Goal: Use online tool/utility: Utilize a website feature to perform a specific function

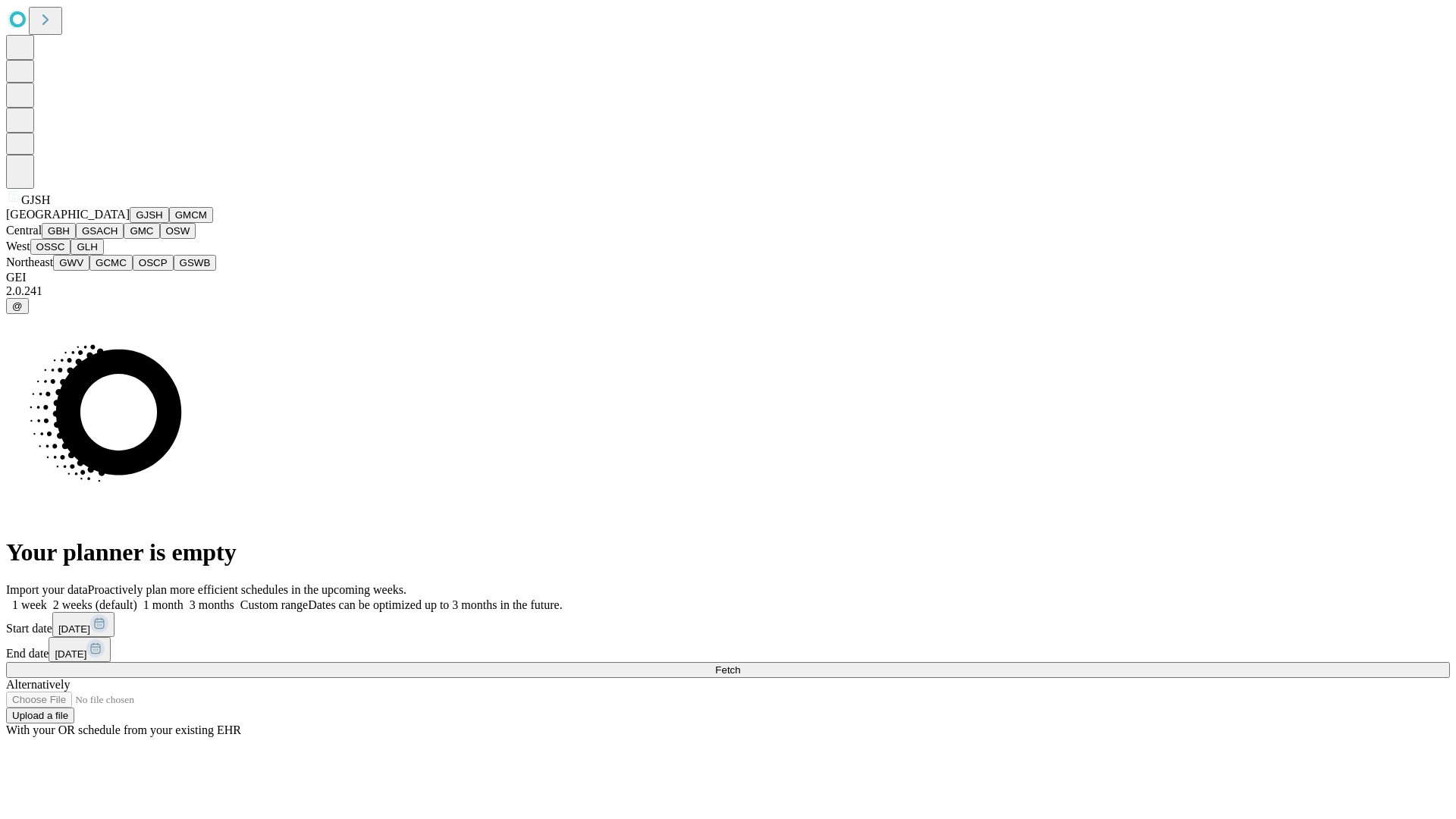
click at [130, 223] on button "GJSH" at bounding box center [149, 215] width 39 height 16
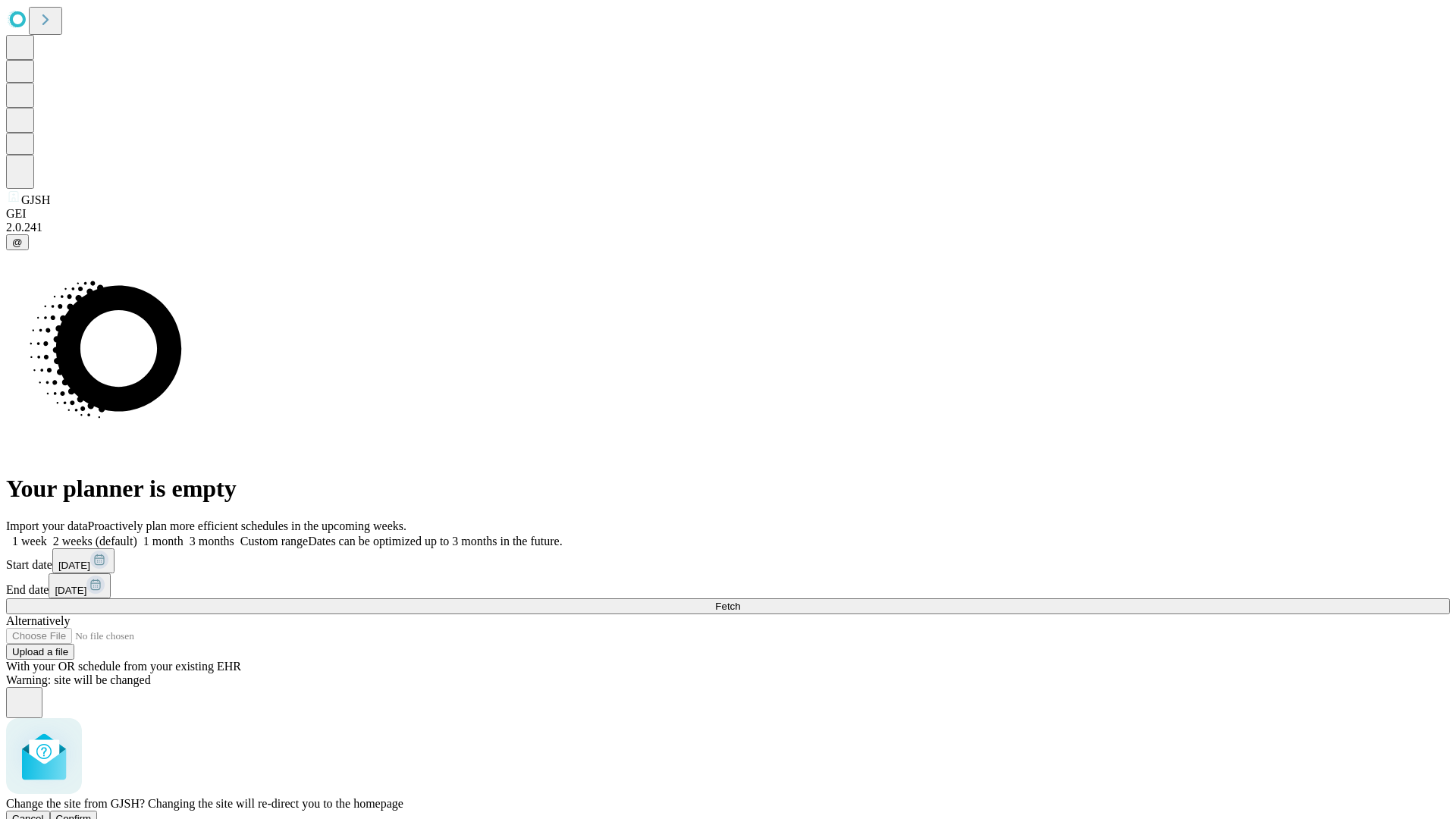
click at [92, 813] on span "Confirm" at bounding box center [74, 818] width 35 height 12
click at [47, 534] on label "1 week" at bounding box center [26, 541] width 41 height 13
click at [740, 600] on span "Fetch" at bounding box center [727, 606] width 25 height 12
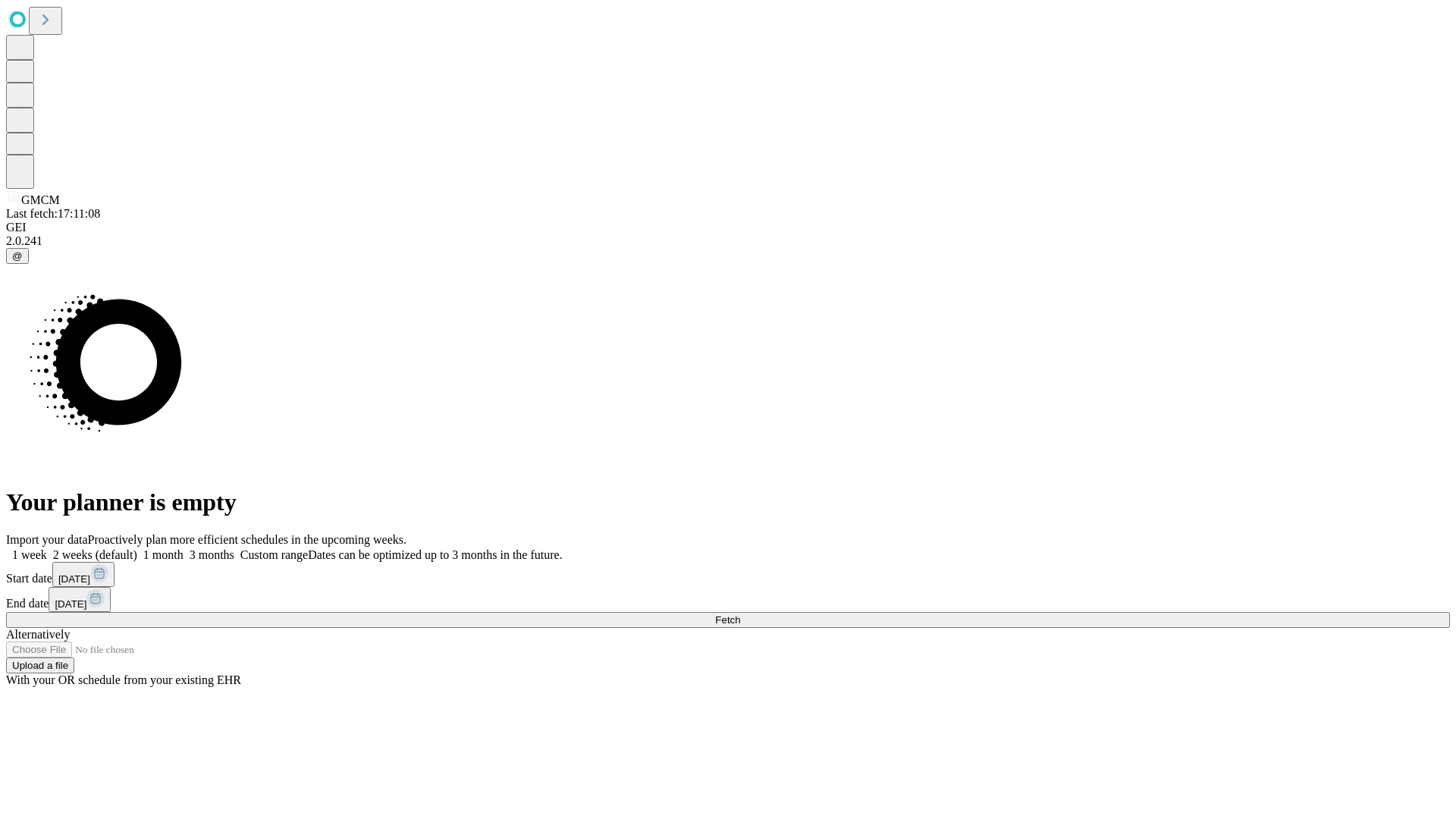
click at [47, 548] on label "1 week" at bounding box center [26, 554] width 41 height 13
click at [740, 614] on span "Fetch" at bounding box center [727, 620] width 25 height 12
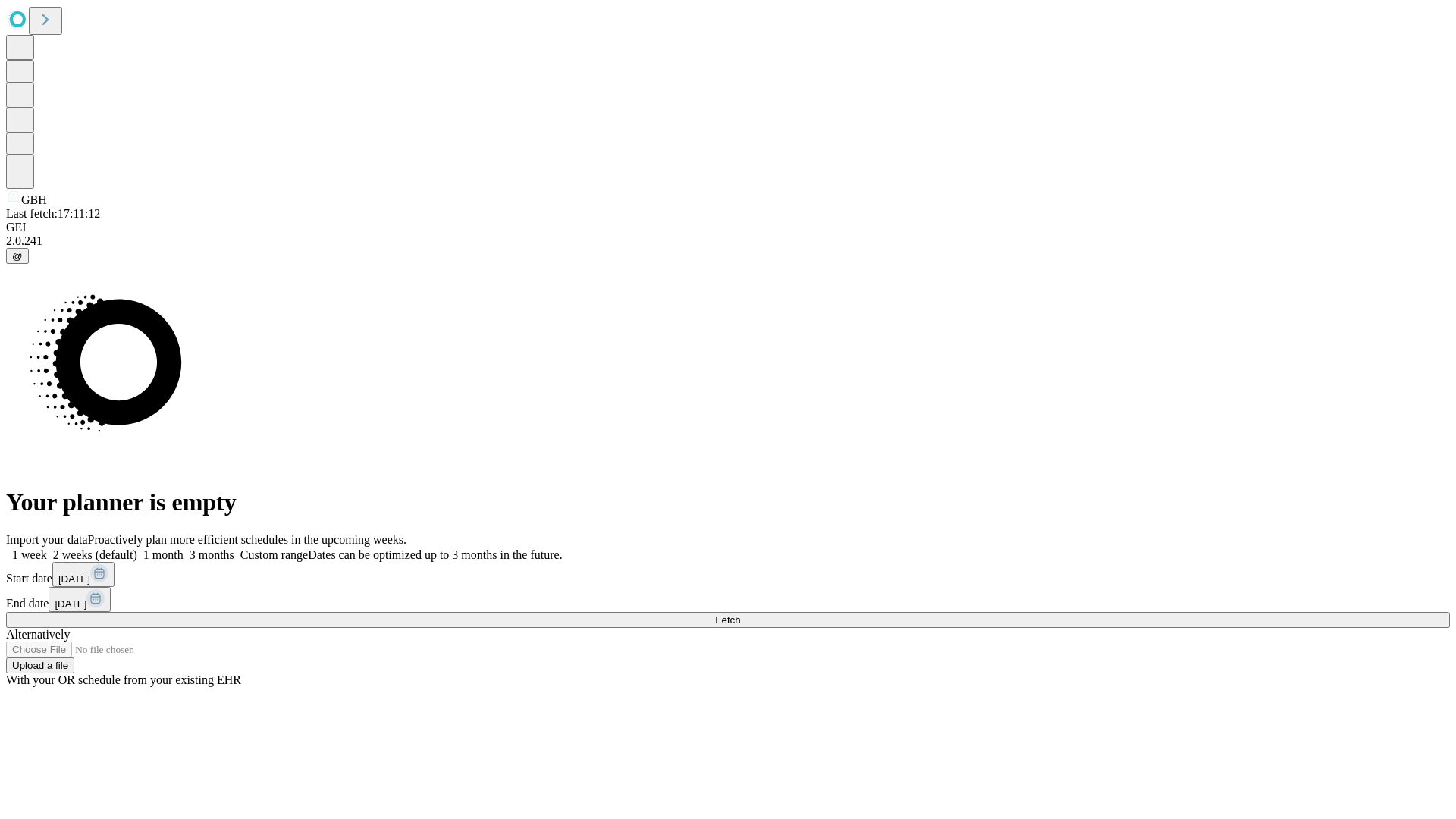
click at [740, 614] on span "Fetch" at bounding box center [727, 620] width 25 height 12
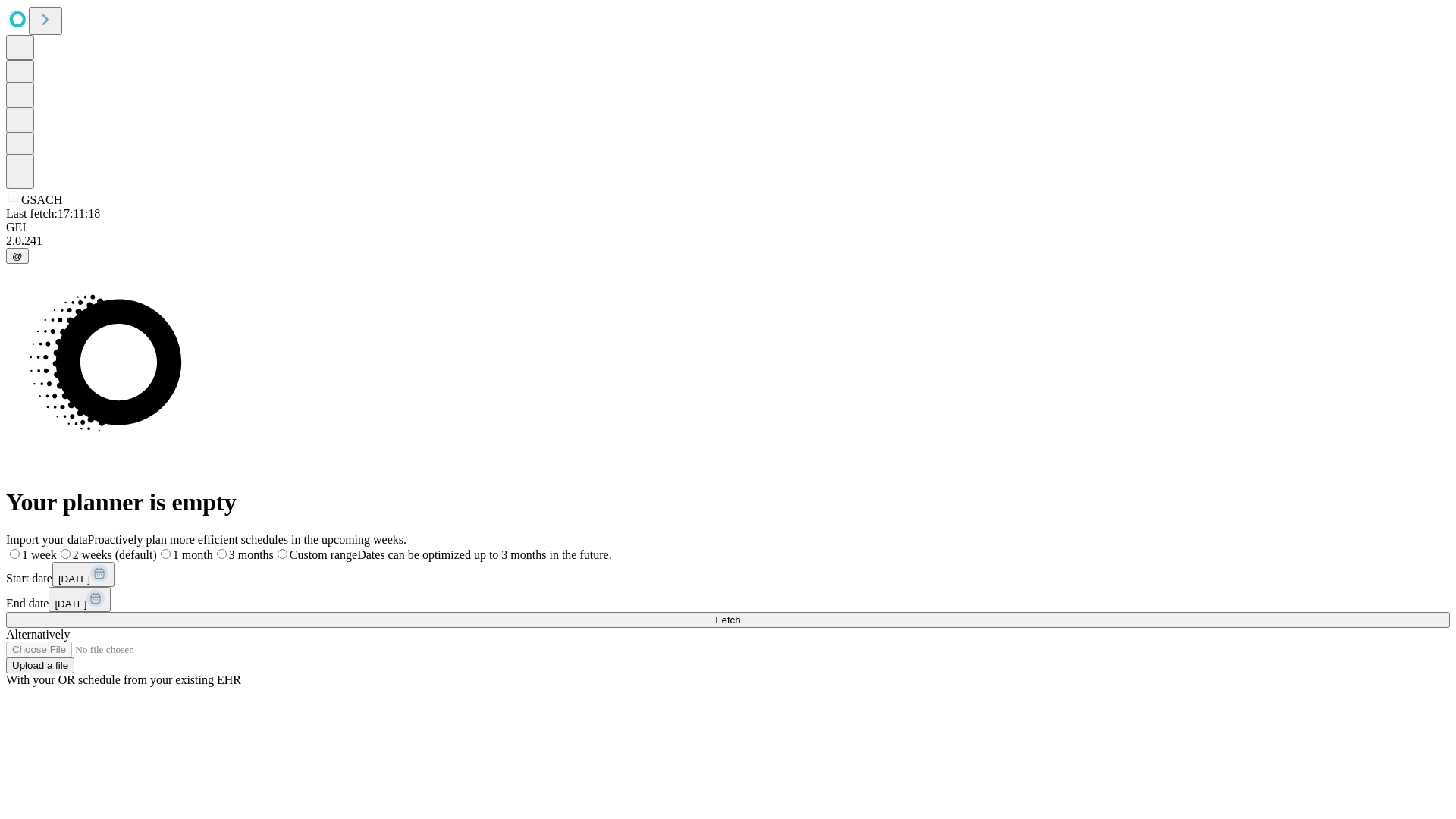
click at [57, 548] on label "1 week" at bounding box center [31, 554] width 51 height 13
click at [740, 614] on span "Fetch" at bounding box center [727, 620] width 25 height 12
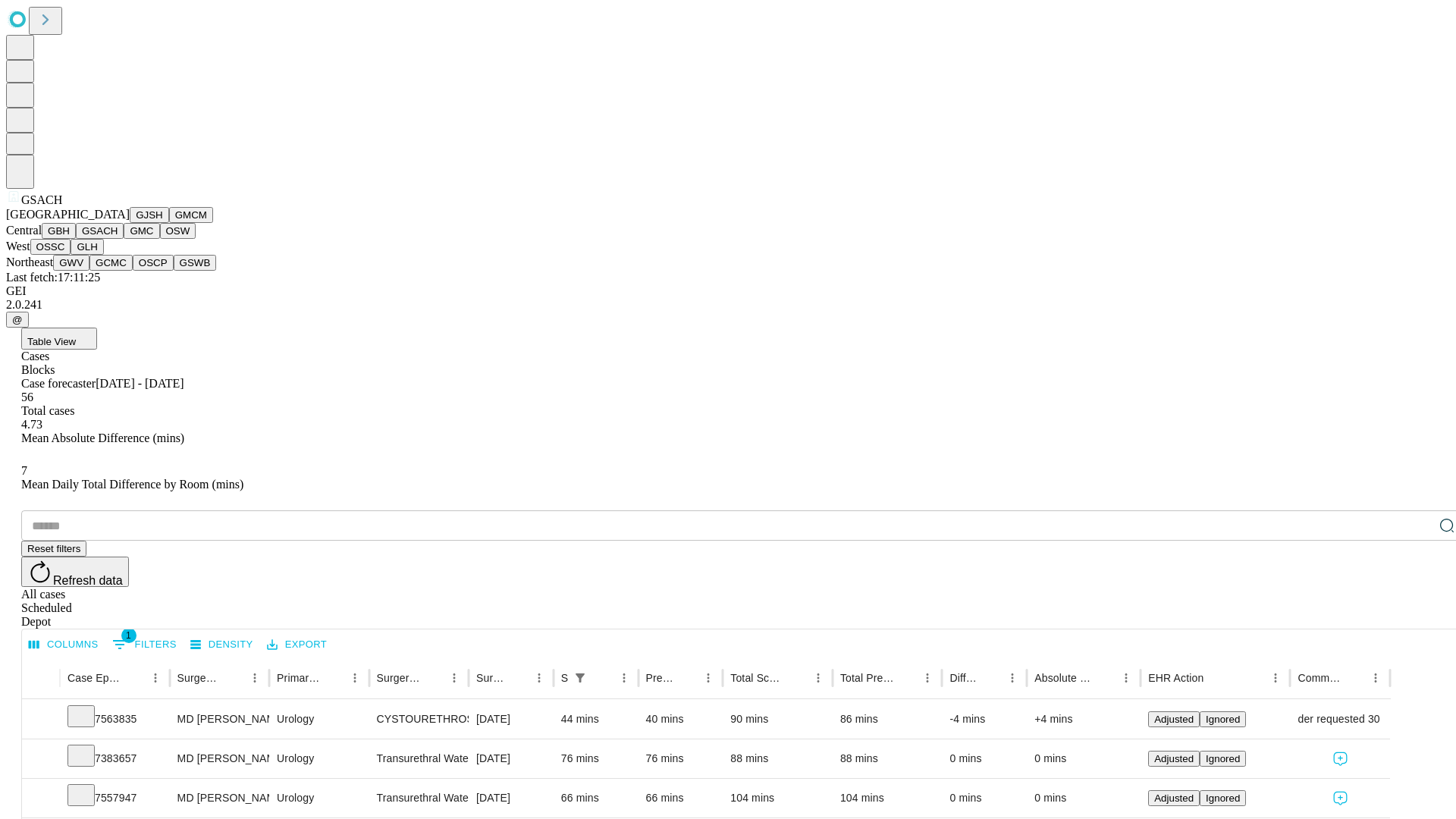
click at [123, 238] on button "GMC" at bounding box center [141, 231] width 35 height 16
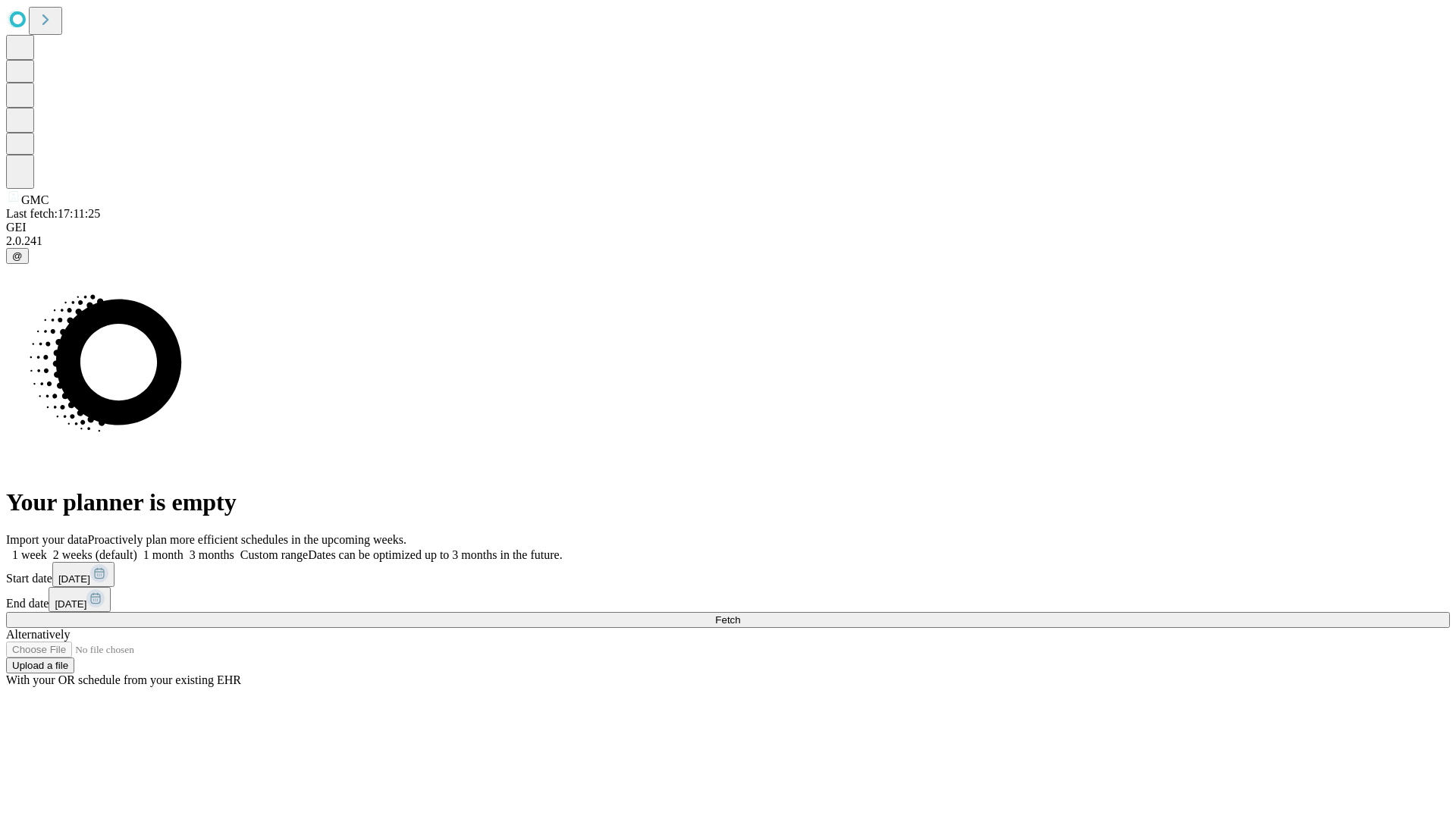
click at [740, 614] on span "Fetch" at bounding box center [727, 620] width 25 height 12
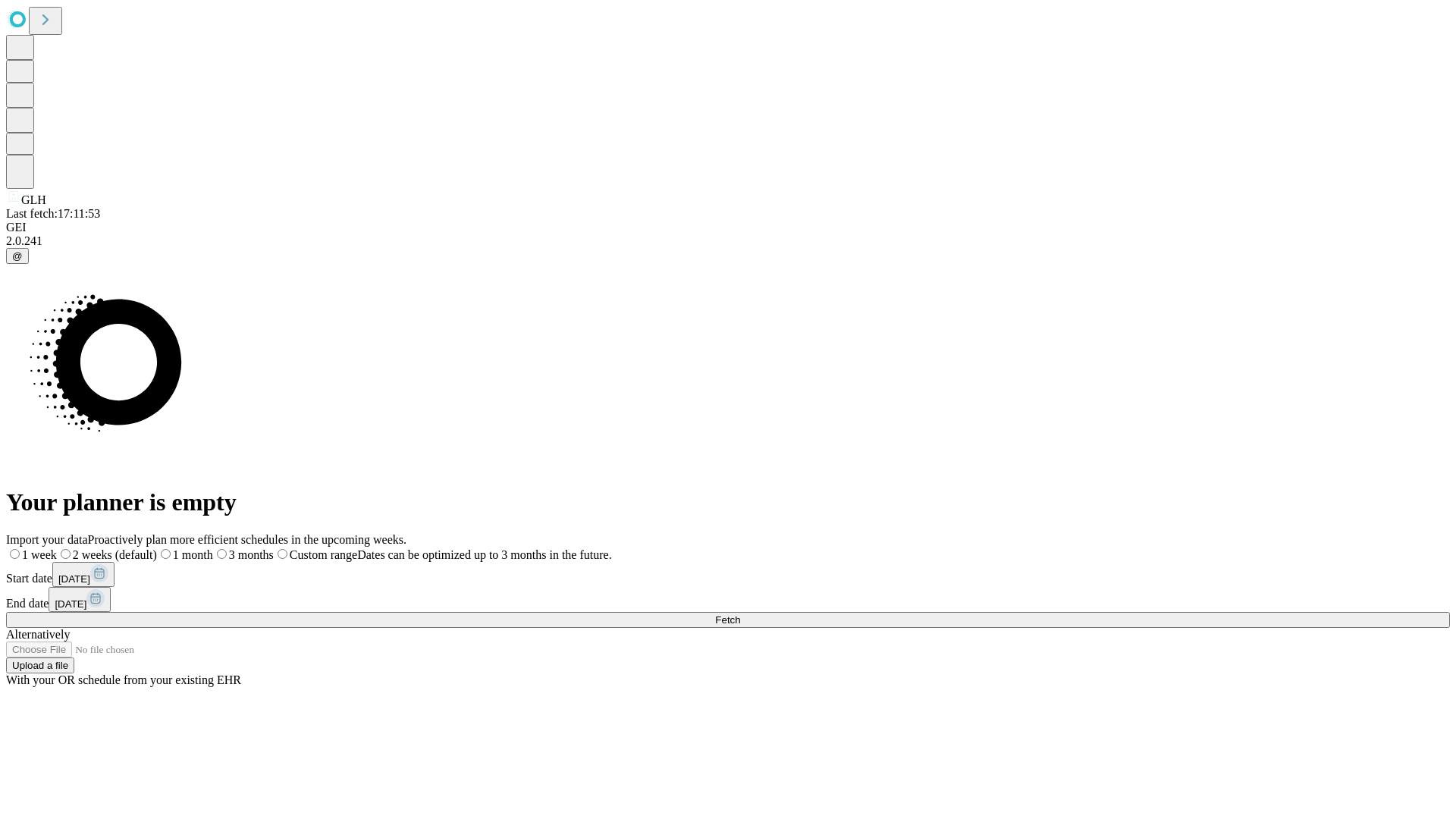
click at [57, 548] on label "1 week" at bounding box center [31, 554] width 51 height 13
click at [740, 614] on span "Fetch" at bounding box center [727, 620] width 25 height 12
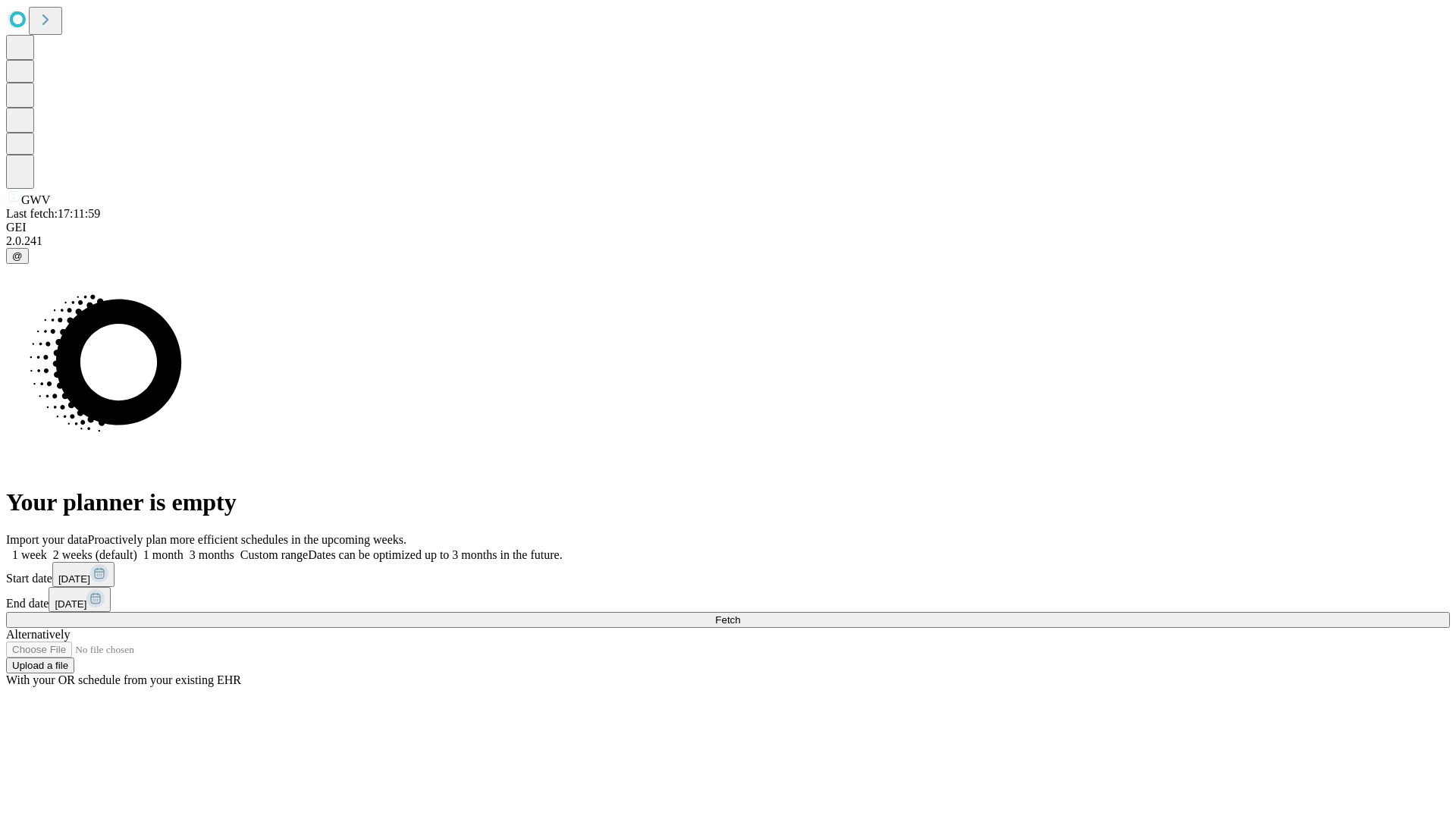
click at [47, 548] on label "1 week" at bounding box center [26, 554] width 41 height 13
click at [740, 614] on span "Fetch" at bounding box center [727, 620] width 25 height 12
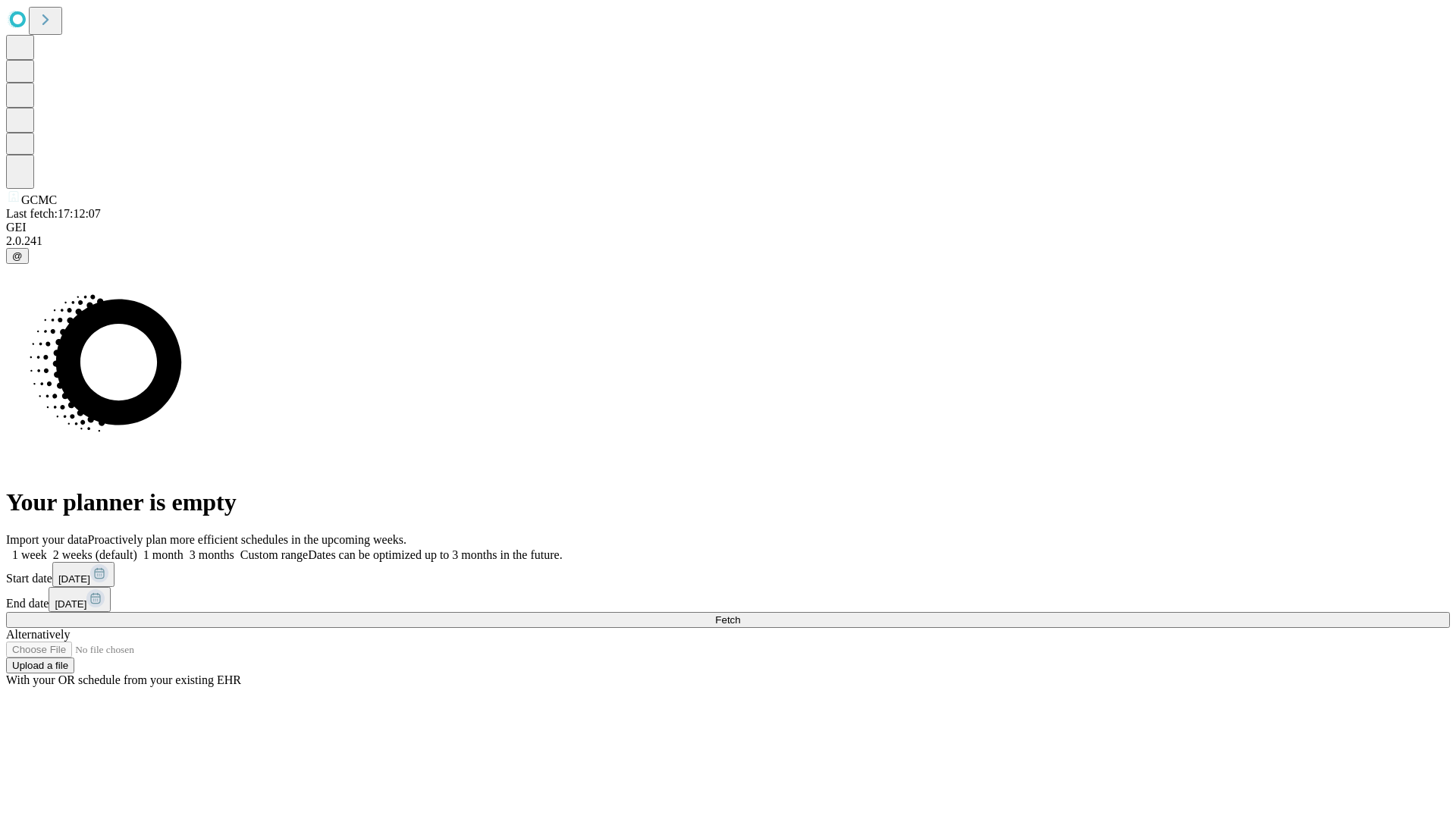
click at [740, 614] on span "Fetch" at bounding box center [727, 620] width 25 height 12
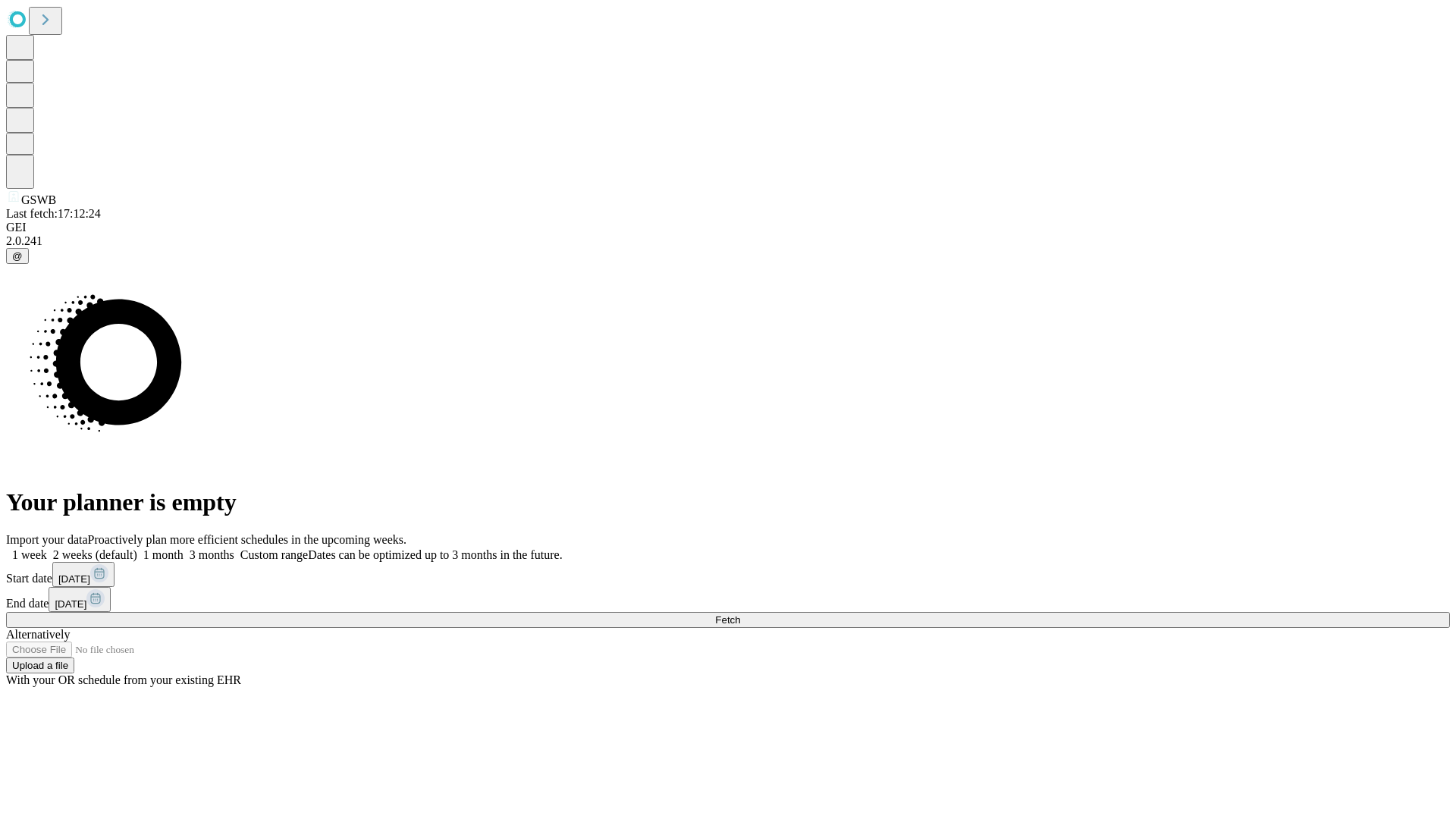
click at [47, 548] on label "1 week" at bounding box center [26, 554] width 41 height 13
click at [740, 614] on span "Fetch" at bounding box center [727, 620] width 25 height 12
